Goal: Task Accomplishment & Management: Understand process/instructions

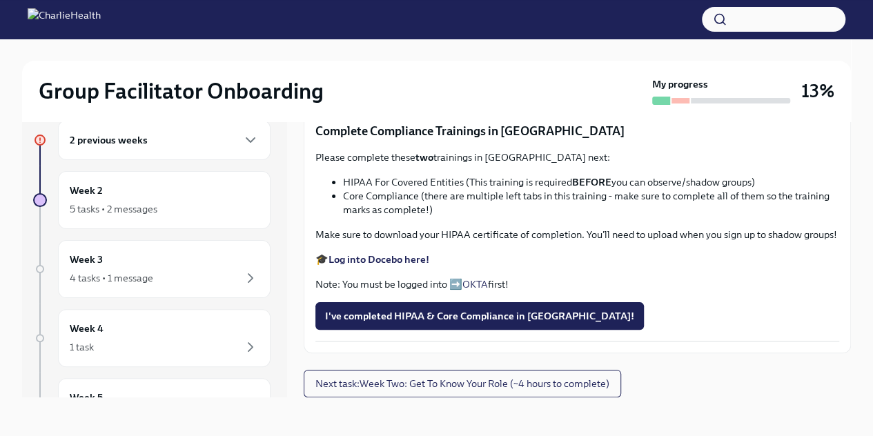
scroll to position [755, 0]
click at [439, 93] on span "Upload Upload CPR Certificate" at bounding box center [401, 86] width 153 height 14
click at [0, 0] on input "Upload Upload CPR Certificate" at bounding box center [0, 0] width 0 height 0
click at [371, 266] on strong "Log into Docebo here!" at bounding box center [379, 259] width 101 height 12
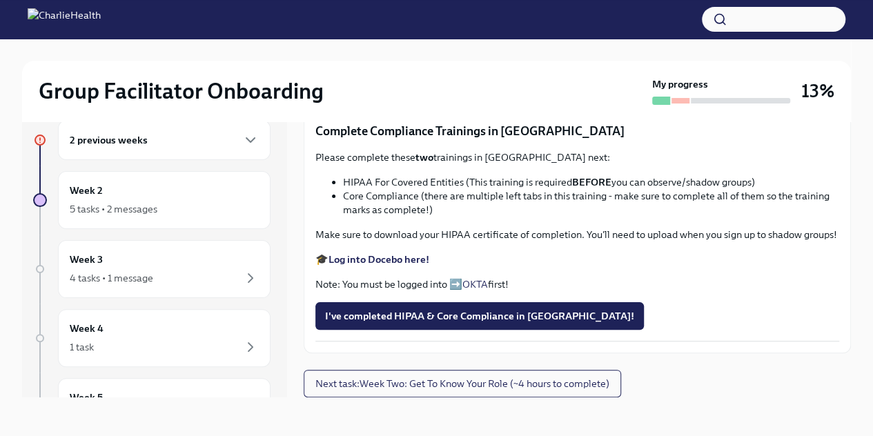
scroll to position [909, 0]
click at [191, 202] on div "5 tasks • 2 messages" at bounding box center [164, 209] width 189 height 17
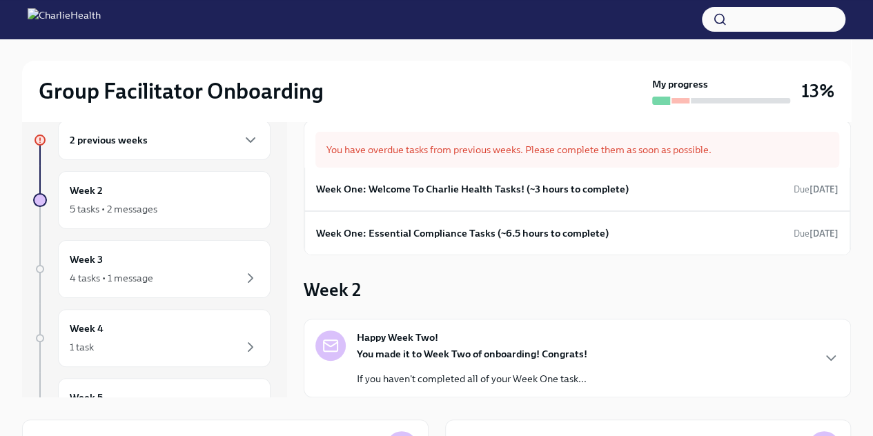
click at [458, 188] on h6 "Week One: Welcome To Charlie Health Tasks! (~3 hours to complete)" at bounding box center [472, 189] width 313 height 15
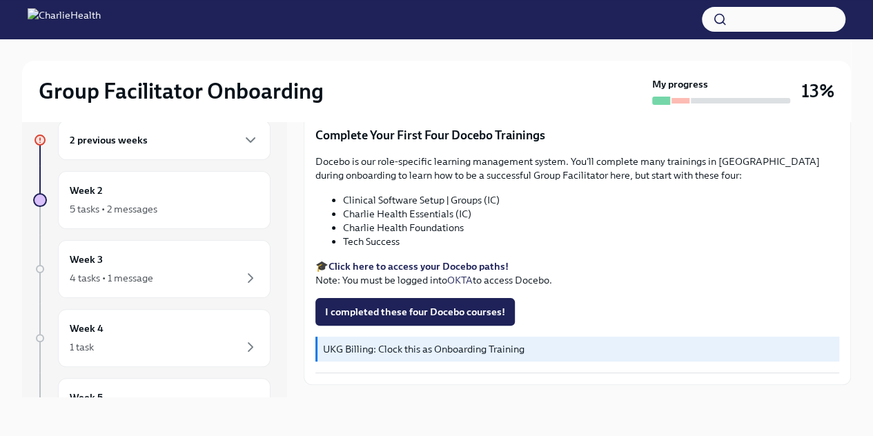
scroll to position [1843, 0]
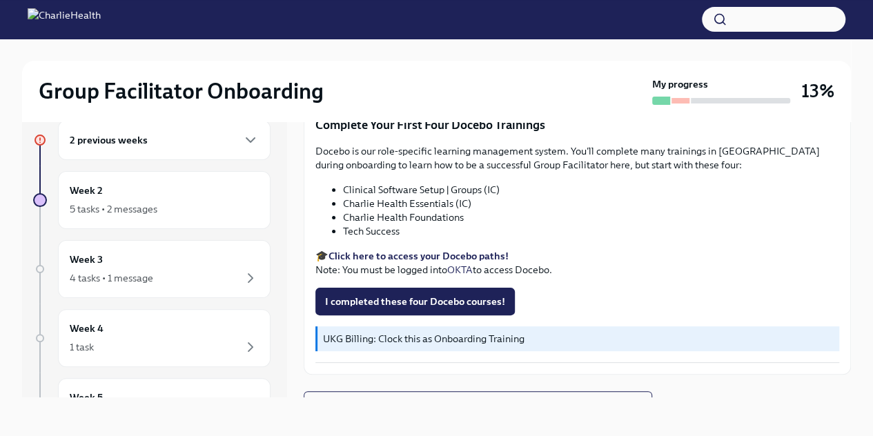
click at [177, 199] on div "Week 2 5 tasks • 2 messages" at bounding box center [164, 200] width 189 height 35
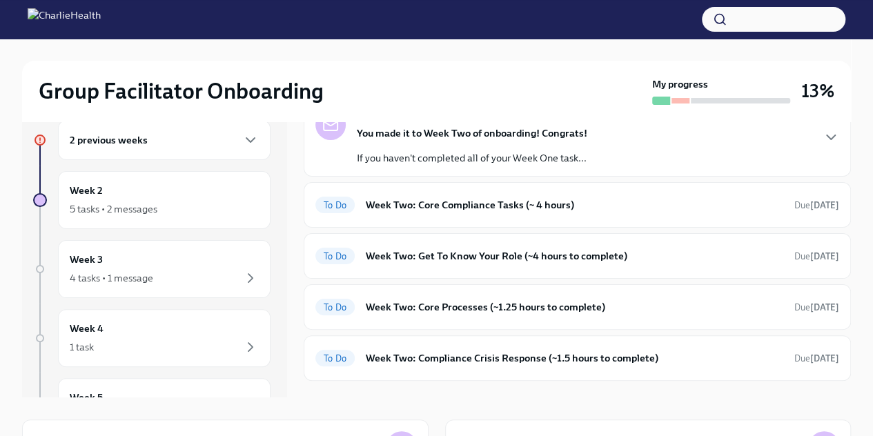
scroll to position [249, 0]
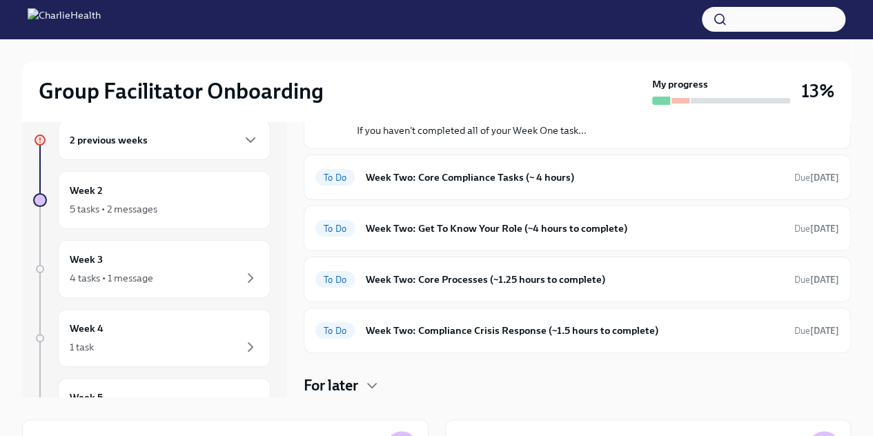
click at [497, 175] on h6 "Week Two: Core Compliance Tasks (~ 4 hours)" at bounding box center [575, 177] width 418 height 15
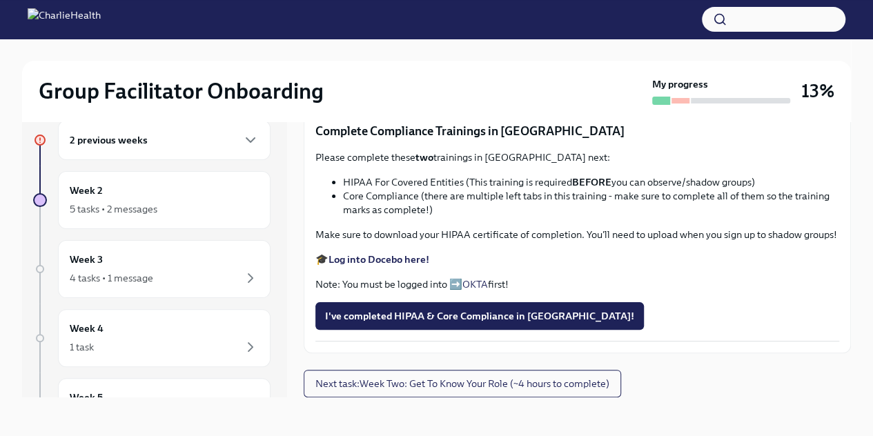
scroll to position [909, 0]
click at [466, 387] on span "Next task : Week Two: Get To Know Your Role (~4 hours to complete)" at bounding box center [463, 384] width 294 height 14
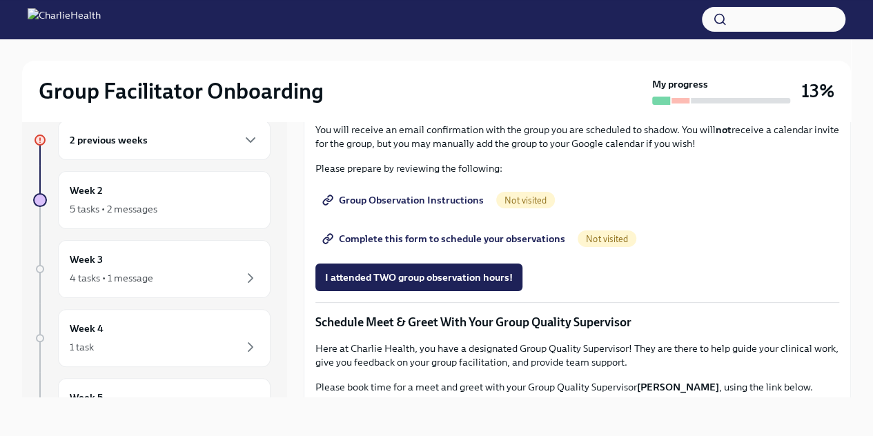
scroll to position [773, 0]
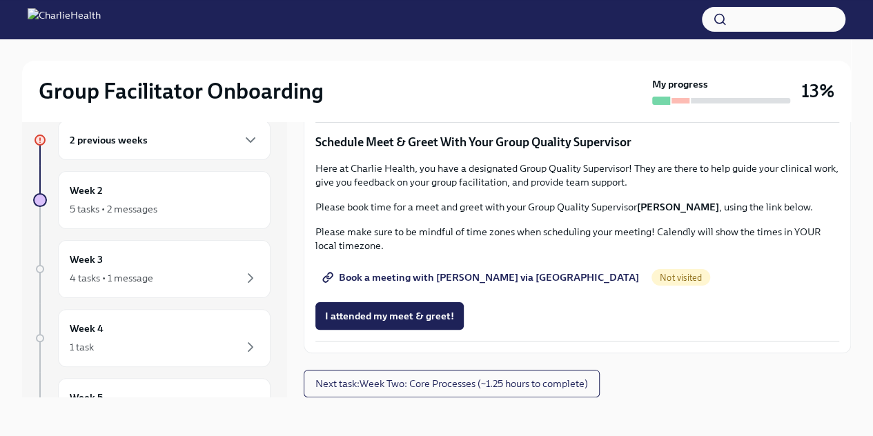
scroll to position [1324, 0]
click at [452, 275] on span "Book a meeting with [PERSON_NAME] via [GEOGRAPHIC_DATA]" at bounding box center [482, 278] width 314 height 14
click at [450, 386] on span "Next task : Week Two: Core Processes (~1.25 hours to complete)" at bounding box center [452, 384] width 273 height 14
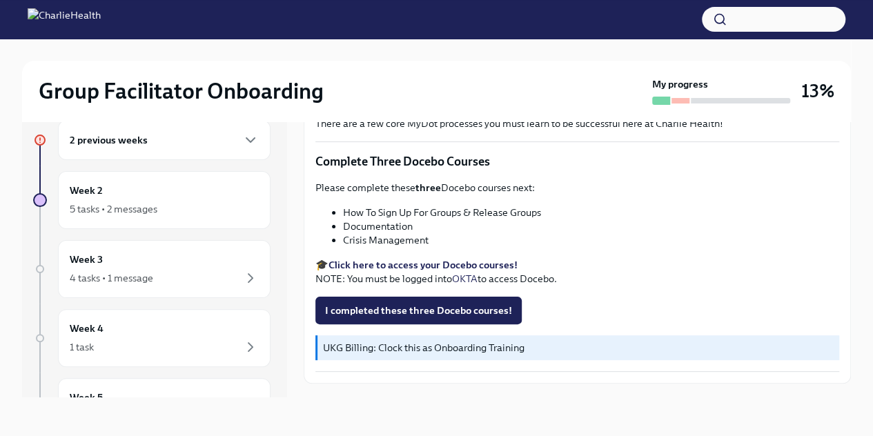
scroll to position [547, 0]
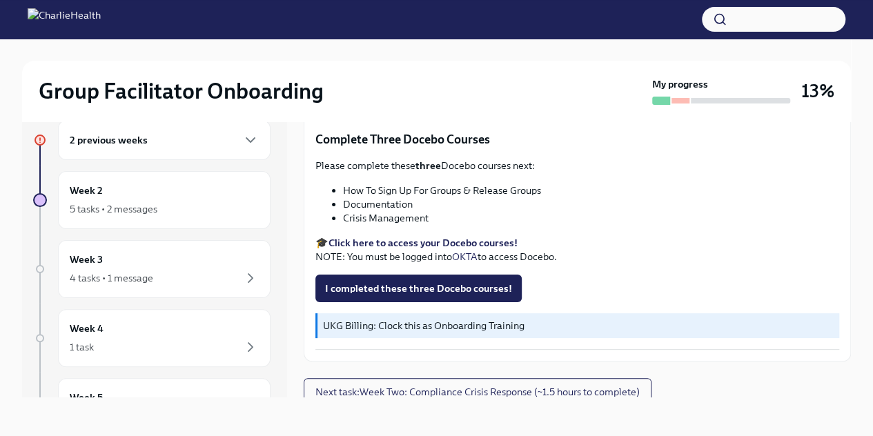
click at [507, 237] on strong "Click here to access your Docebo courses!" at bounding box center [423, 243] width 189 height 12
click at [138, 203] on div "5 tasks • 2 messages" at bounding box center [114, 209] width 88 height 14
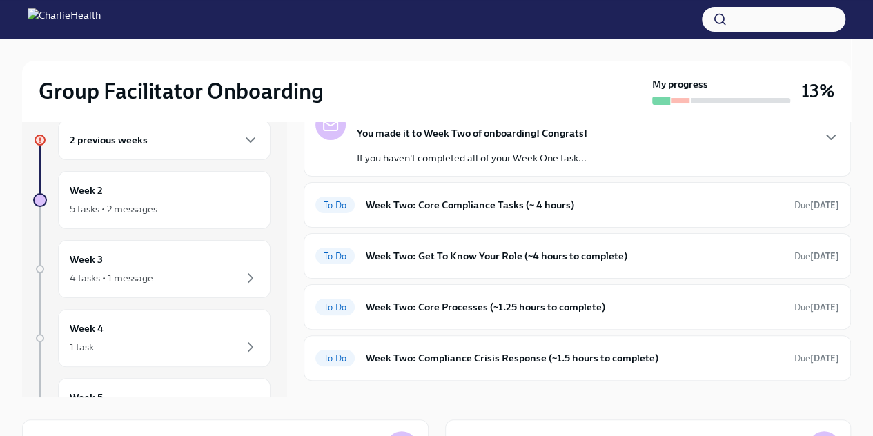
scroll to position [249, 0]
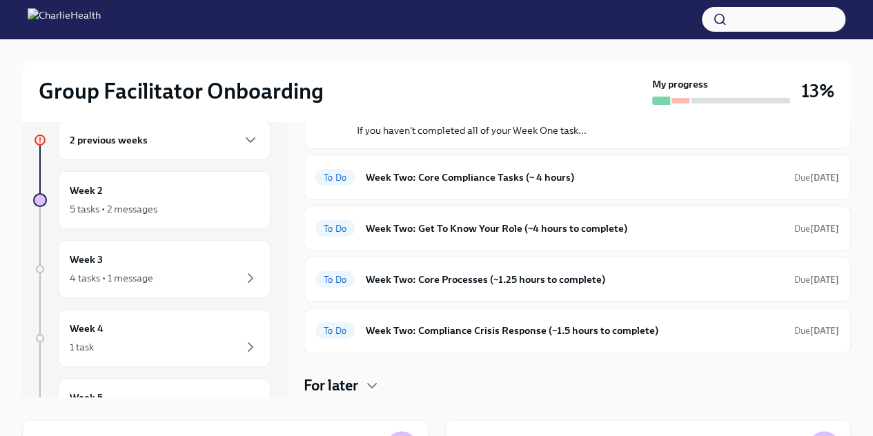
click at [474, 325] on h6 "Week Two: Compliance Crisis Response (~1.5 hours to complete)" at bounding box center [575, 330] width 418 height 15
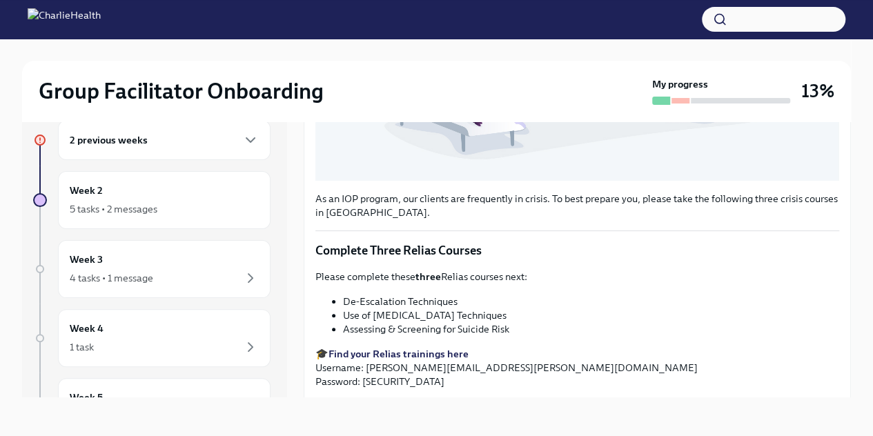
scroll to position [442, 0]
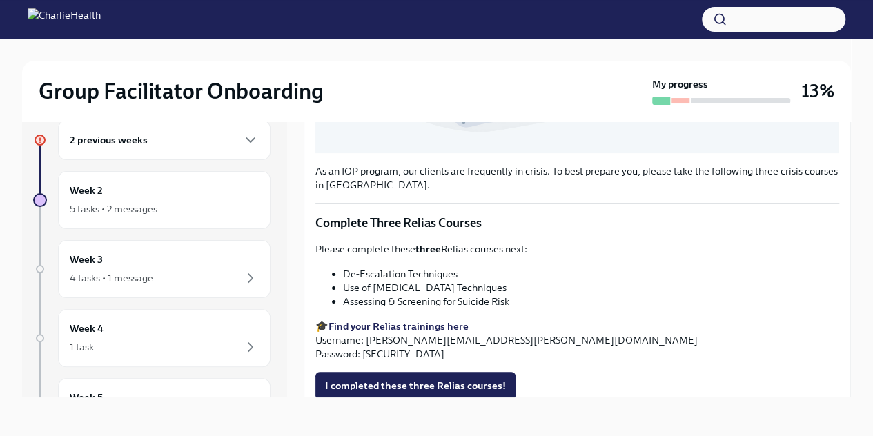
click at [434, 320] on strong "Find your Relias trainings here" at bounding box center [399, 326] width 140 height 12
drag, startPoint x: 516, startPoint y: 335, endPoint x: 366, endPoint y: 335, distance: 150.5
click at [366, 335] on p "🎓 Find your Relias trainings here Username: [PERSON_NAME][EMAIL_ADDRESS][PERSON…" at bounding box center [578, 340] width 524 height 41
copy p "[EMAIL_ADDRESS][PERSON_NAME][DOMAIN_NAME]"
drag, startPoint x: 399, startPoint y: 345, endPoint x: 364, endPoint y: 343, distance: 35.2
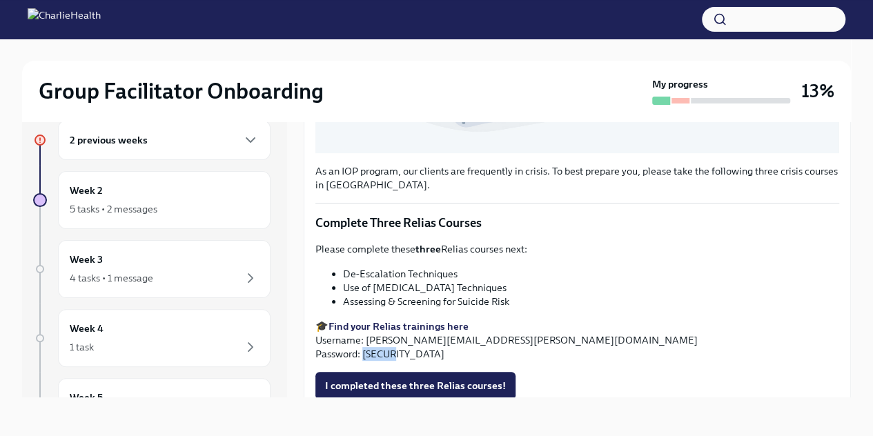
click at [364, 343] on p "🎓 Find your Relias trainings here Username: [PERSON_NAME][EMAIL_ADDRESS][PERSON…" at bounding box center [578, 340] width 524 height 41
copy p "ch1234"
click at [166, 199] on div "Week 2 5 tasks • 2 messages" at bounding box center [164, 200] width 189 height 35
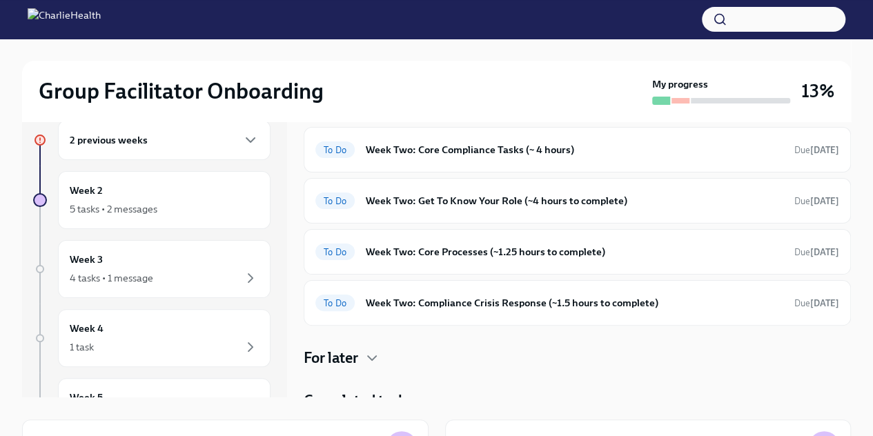
scroll to position [287, 0]
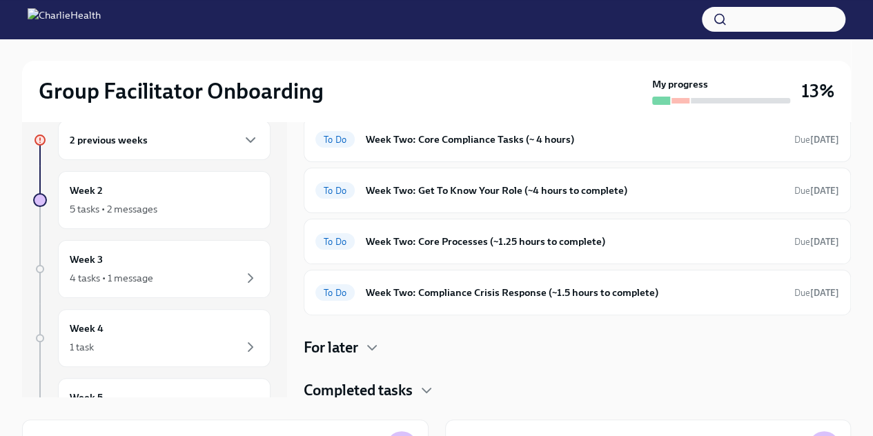
click at [153, 282] on div "4 tasks • 1 message" at bounding box center [164, 278] width 189 height 17
